Goal: Navigation & Orientation: Find specific page/section

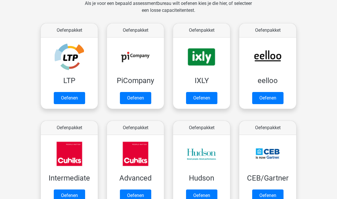
scroll to position [92, 0]
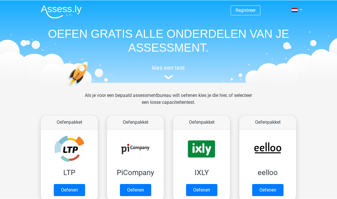
scroll to position [92, 0]
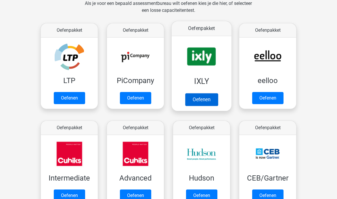
scroll to position [92, 0]
